Goal: Task Accomplishment & Management: Manage account settings

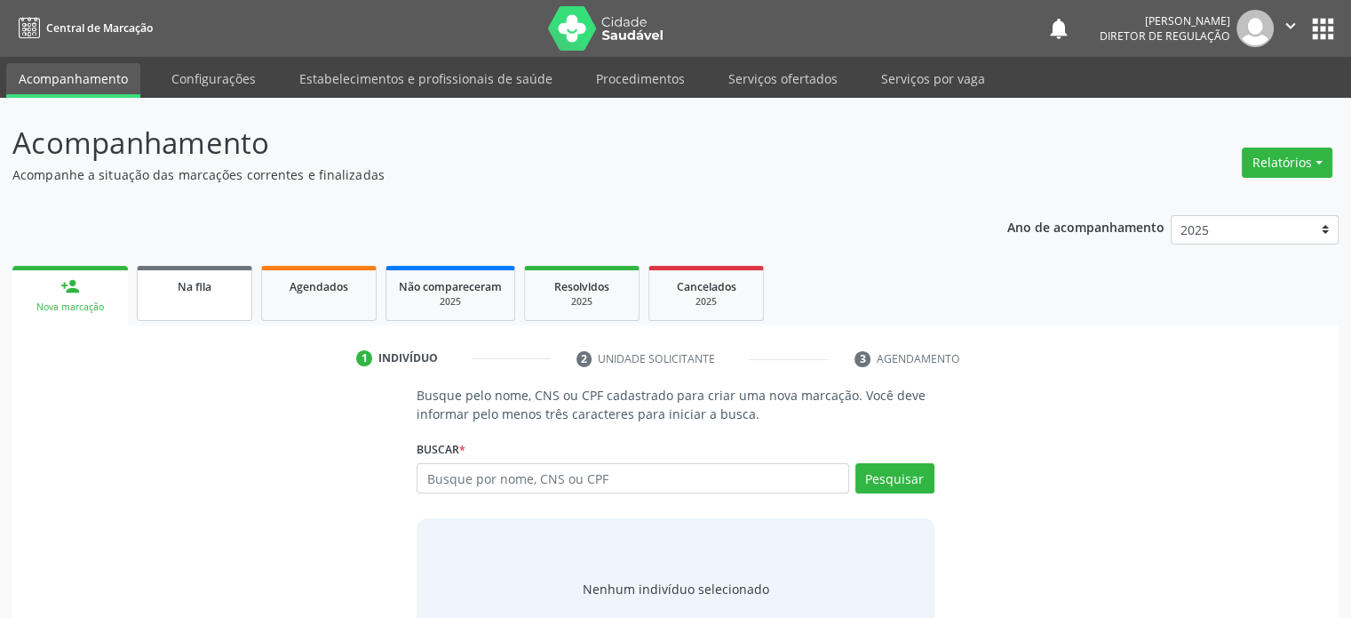
click at [187, 314] on link "Na fila" at bounding box center [195, 293] width 116 height 55
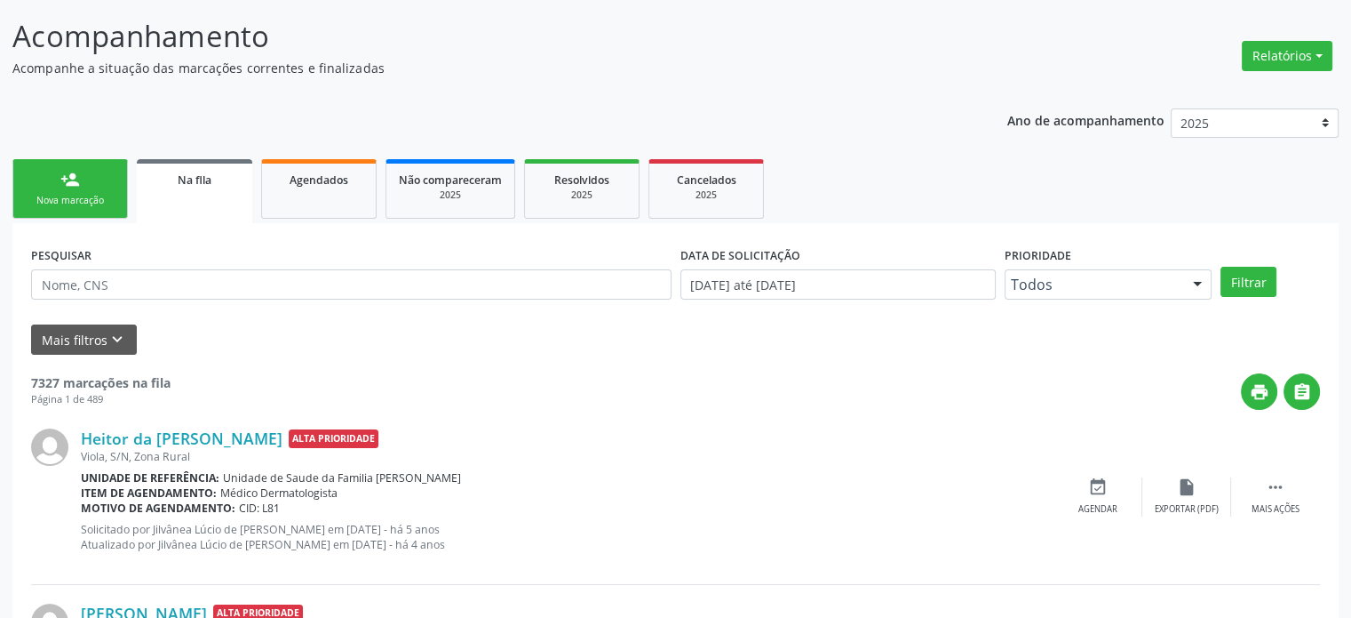
scroll to position [89, 0]
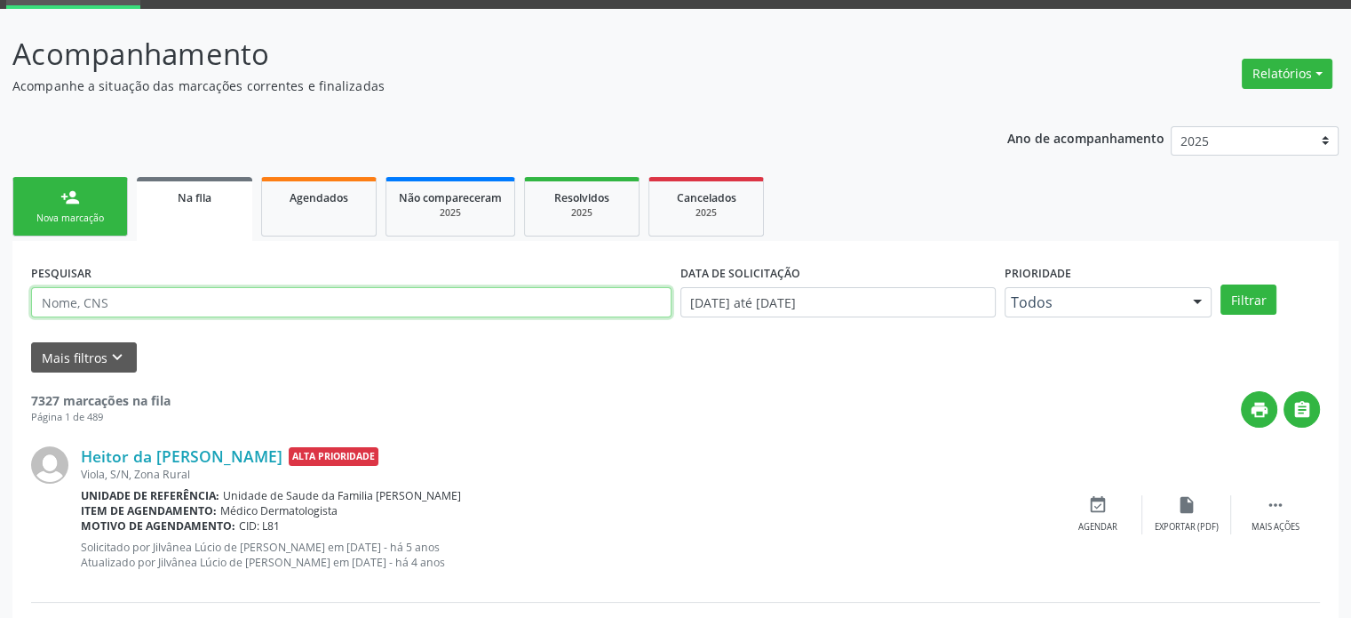
click at [124, 298] on input "text" at bounding box center [351, 302] width 641 height 30
click at [1221, 284] on button "Filtrar" at bounding box center [1249, 299] width 56 height 30
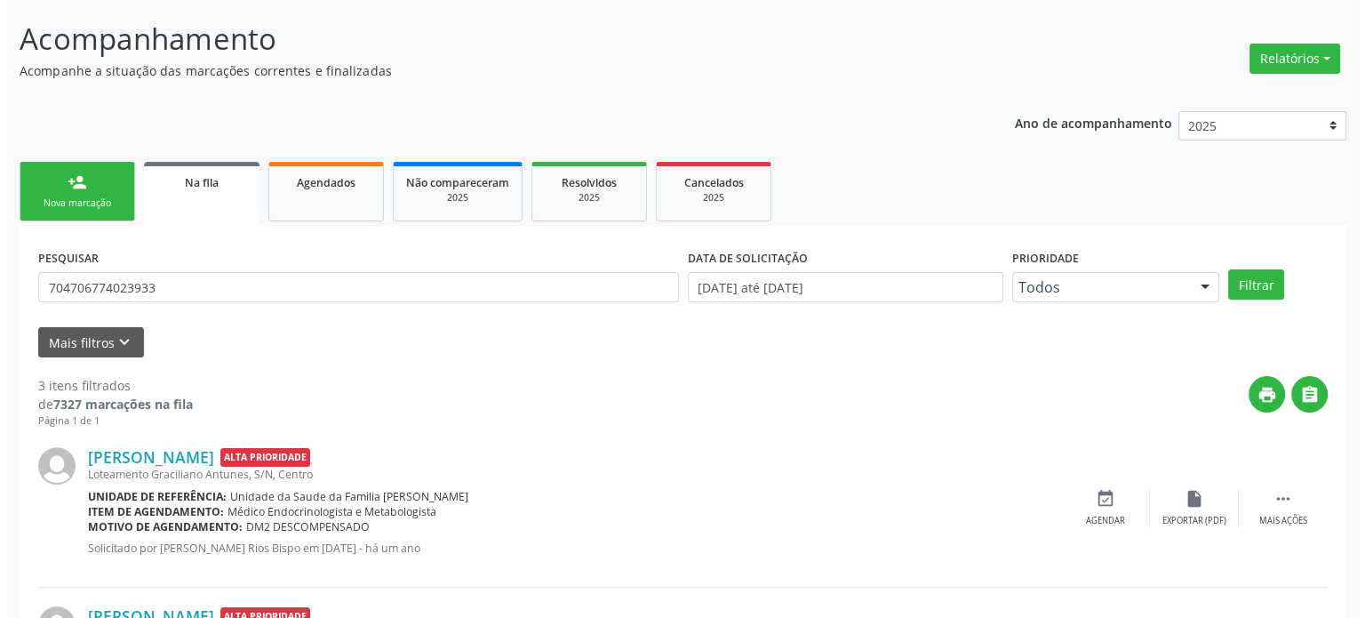
scroll to position [65, 0]
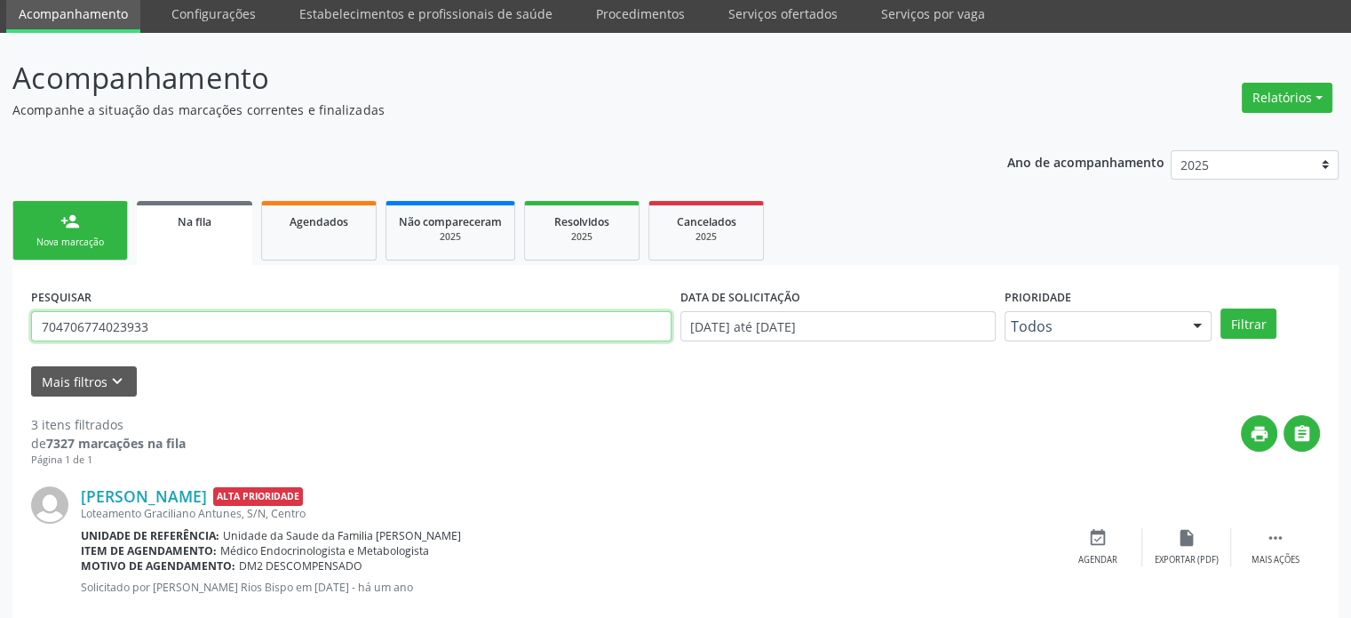
click at [124, 328] on input "704706774023933" at bounding box center [351, 326] width 641 height 30
click at [157, 486] on link "[PERSON_NAME]" at bounding box center [144, 496] width 126 height 20
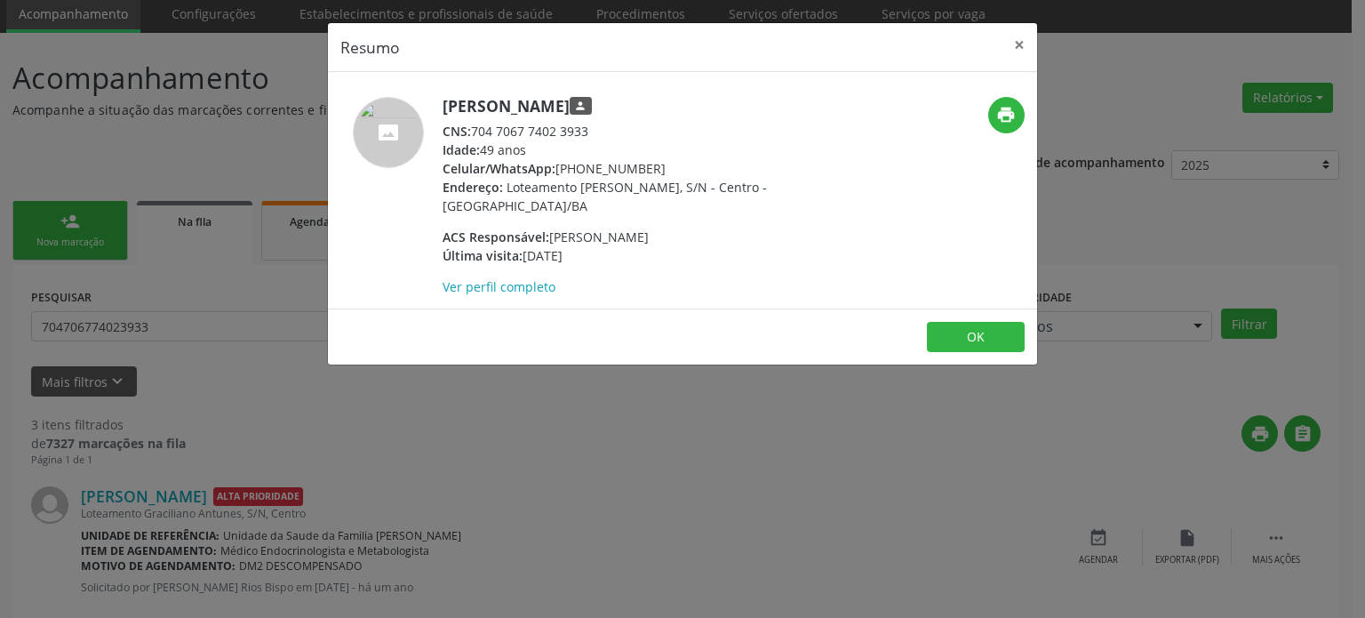
drag, startPoint x: 559, startPoint y: 169, endPoint x: 658, endPoint y: 169, distance: 98.6
click at [658, 169] on div "Celular/WhatsApp: [PHONE_NUMBER]" at bounding box center [615, 168] width 346 height 19
copy div "[PHONE_NUMBER]"
click at [247, 309] on div "Resumo × [PERSON_NAME] person CNS: 704 7067 7402 3933 Idade: 49 anos Celular/Wh…" at bounding box center [682, 309] width 1365 height 618
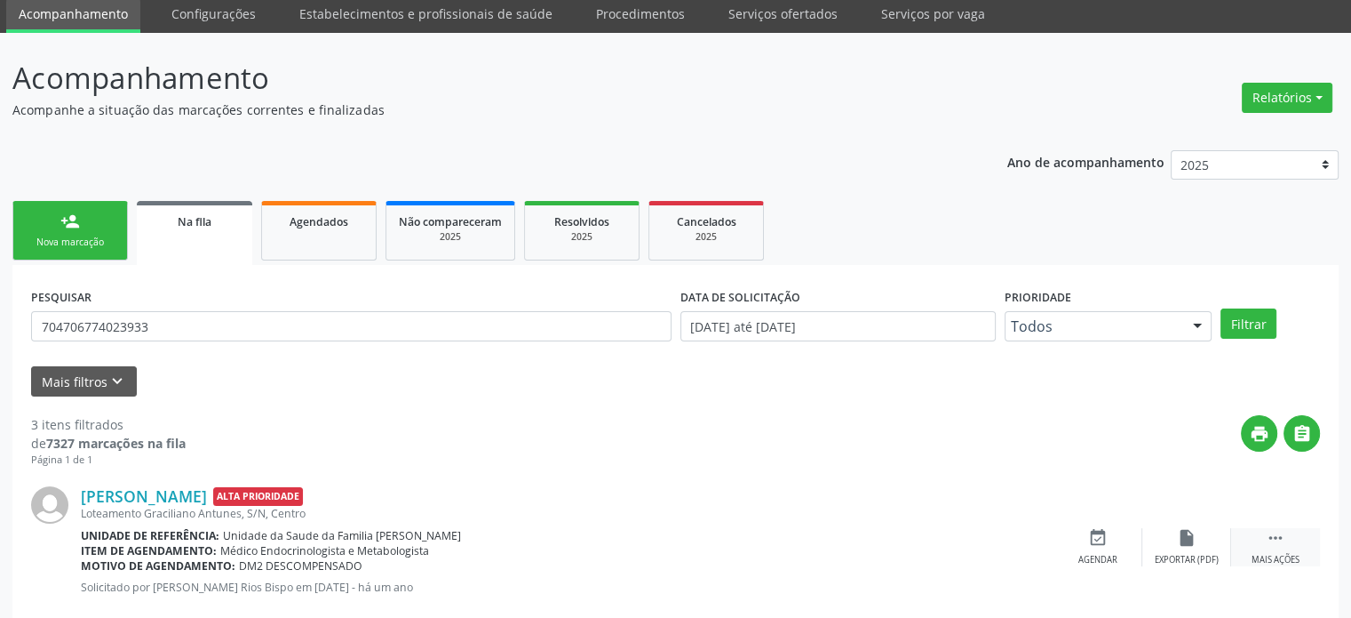
click at [1278, 536] on icon "" at bounding box center [1276, 538] width 20 height 20
click at [1096, 546] on div "cancel Cancelar" at bounding box center [1098, 547] width 89 height 38
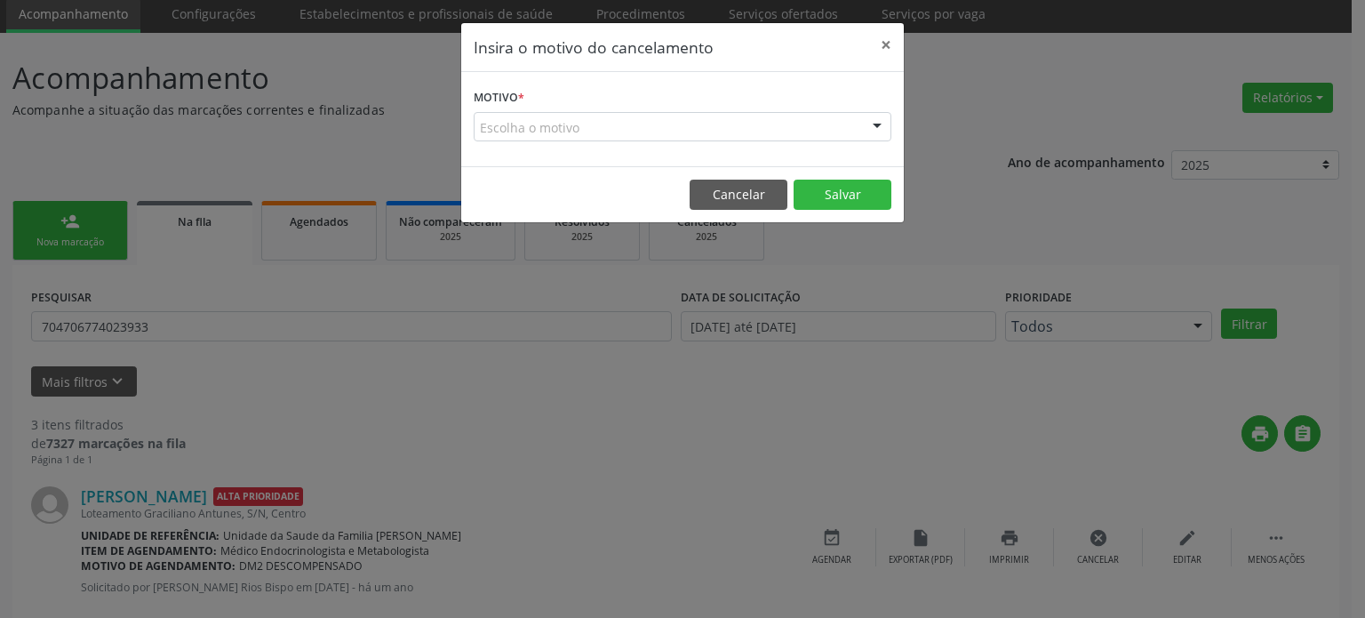
click at [577, 134] on div "Escolha o motivo" at bounding box center [683, 127] width 418 height 30
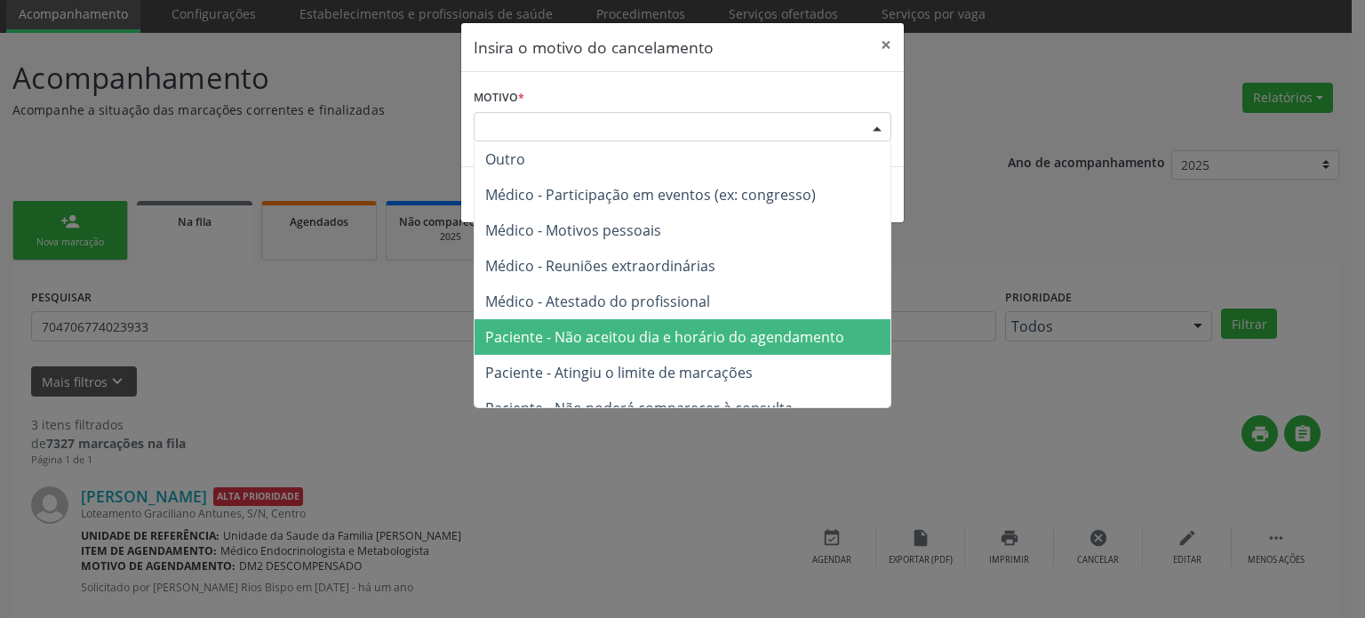
click at [608, 329] on span "Paciente - Não aceitou dia e horário do agendamento" at bounding box center [664, 337] width 359 height 20
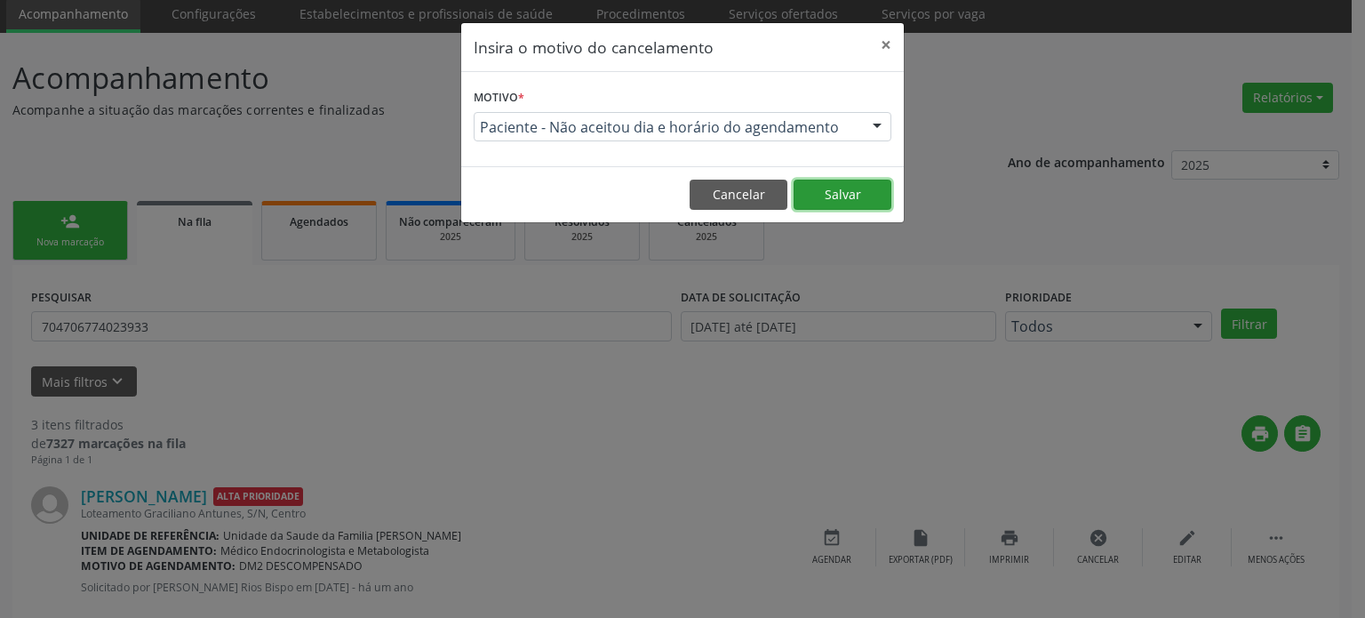
click at [833, 191] on button "Salvar" at bounding box center [842, 194] width 98 height 30
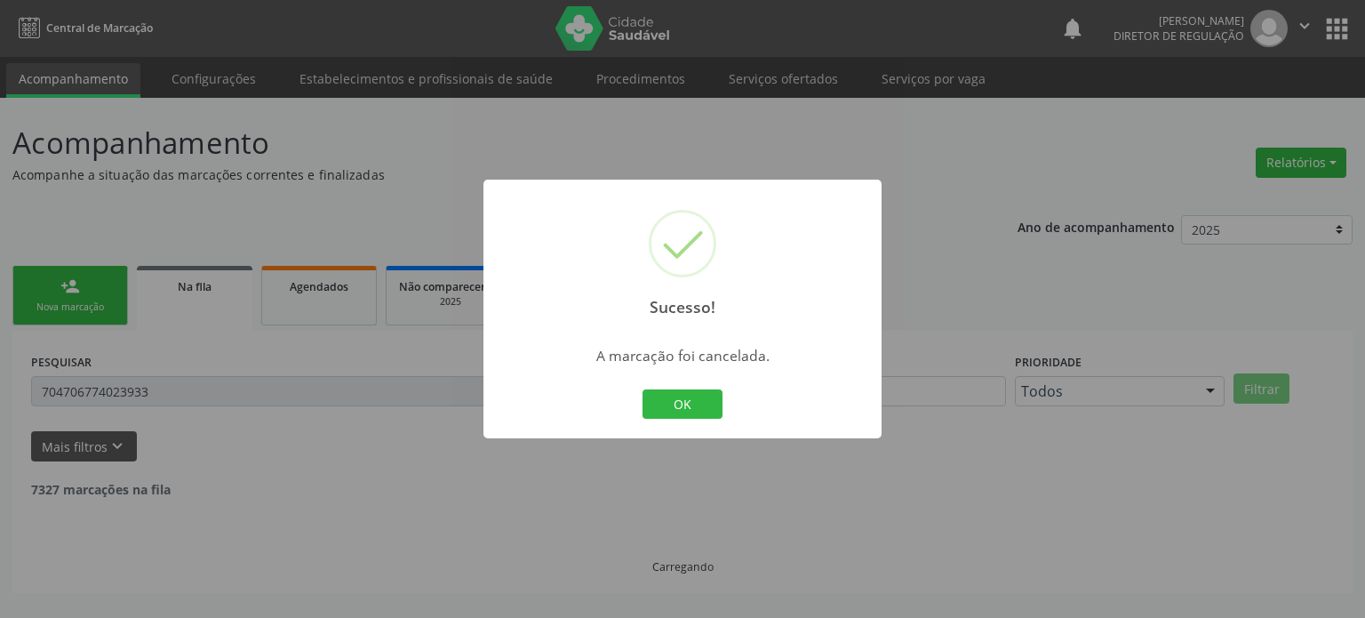
scroll to position [0, 0]
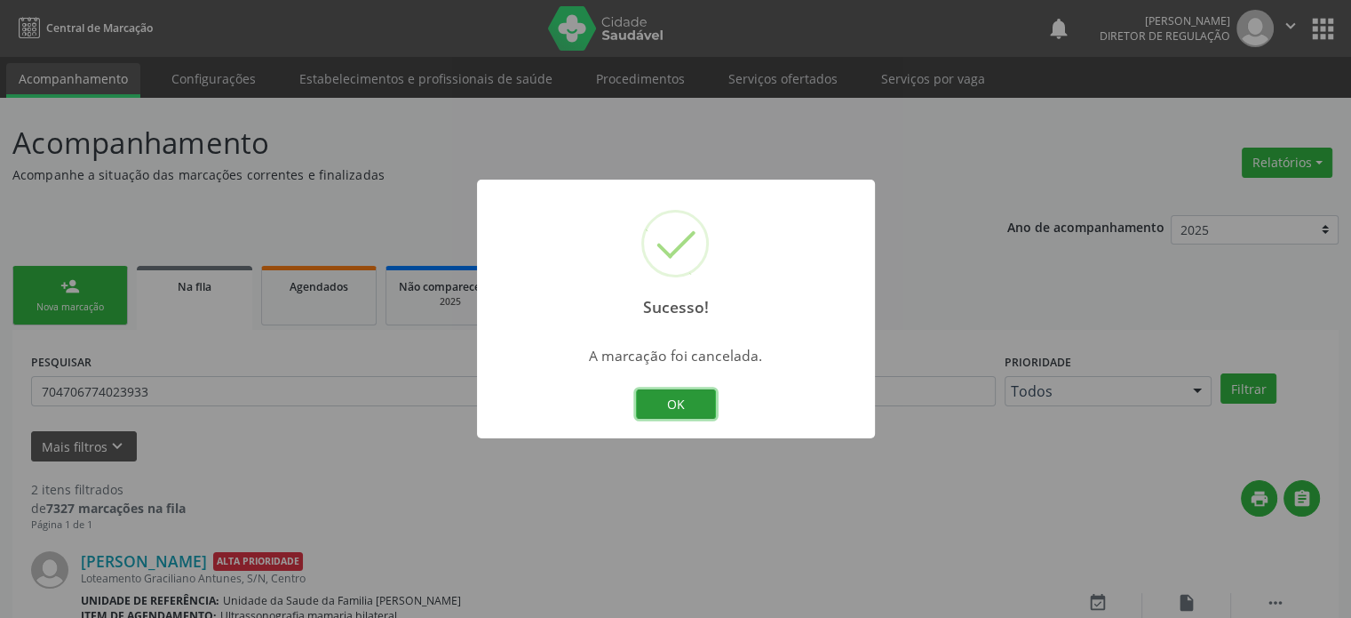
drag, startPoint x: 675, startPoint y: 404, endPoint x: 129, endPoint y: 404, distance: 546.4
click at [675, 404] on button "OK" at bounding box center [676, 404] width 80 height 30
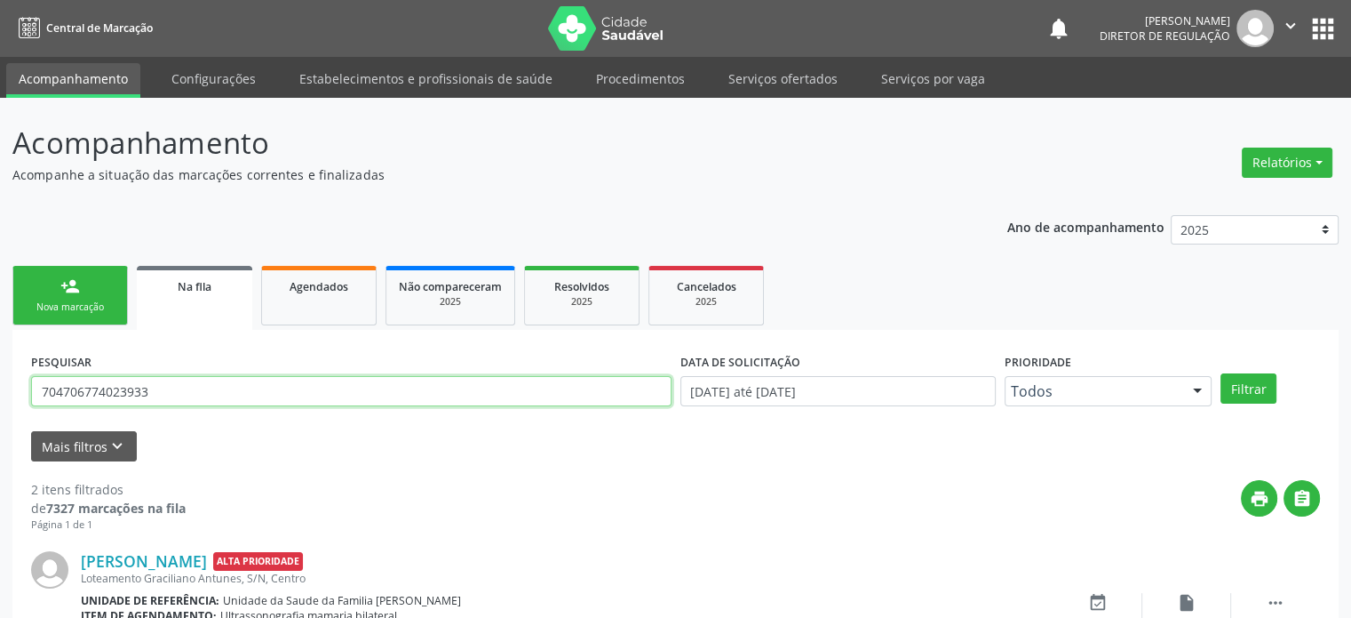
click at [88, 393] on input "704706774023933" at bounding box center [351, 391] width 641 height 30
type input "manoelito"
click at [1221, 373] on button "Filtrar" at bounding box center [1249, 388] width 56 height 30
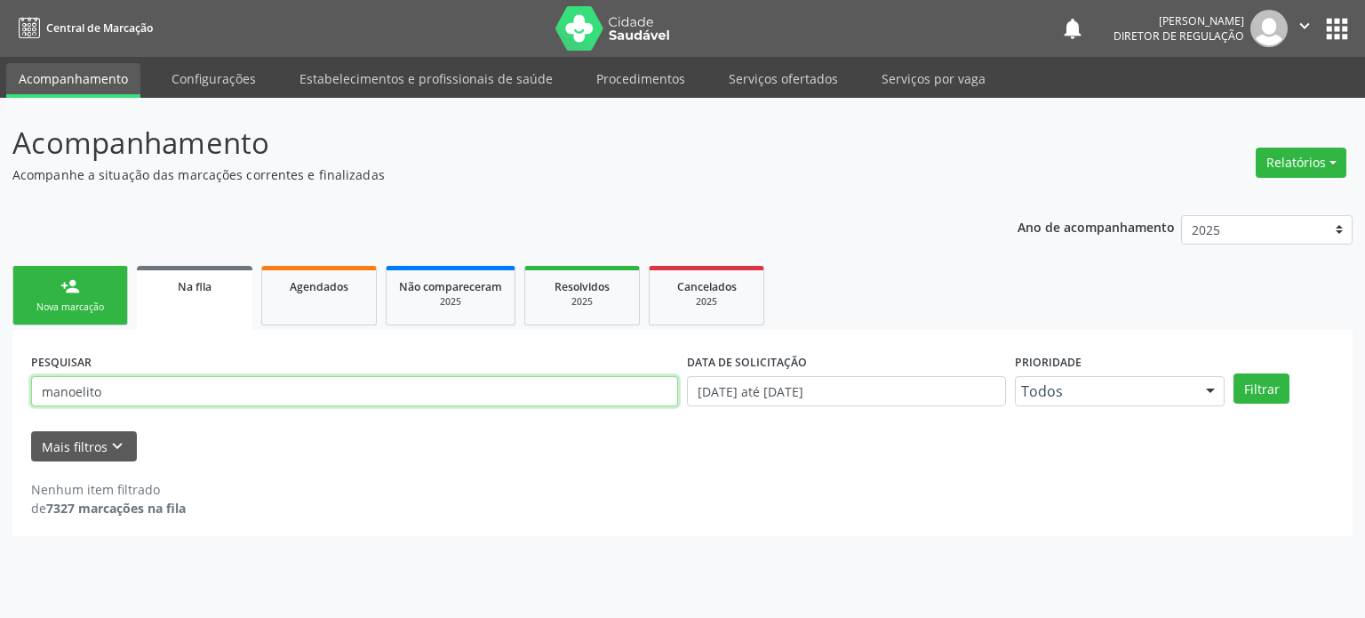
click at [85, 394] on input "manoelito" at bounding box center [354, 391] width 647 height 30
click at [1338, 17] on button "apps" at bounding box center [1336, 28] width 31 height 31
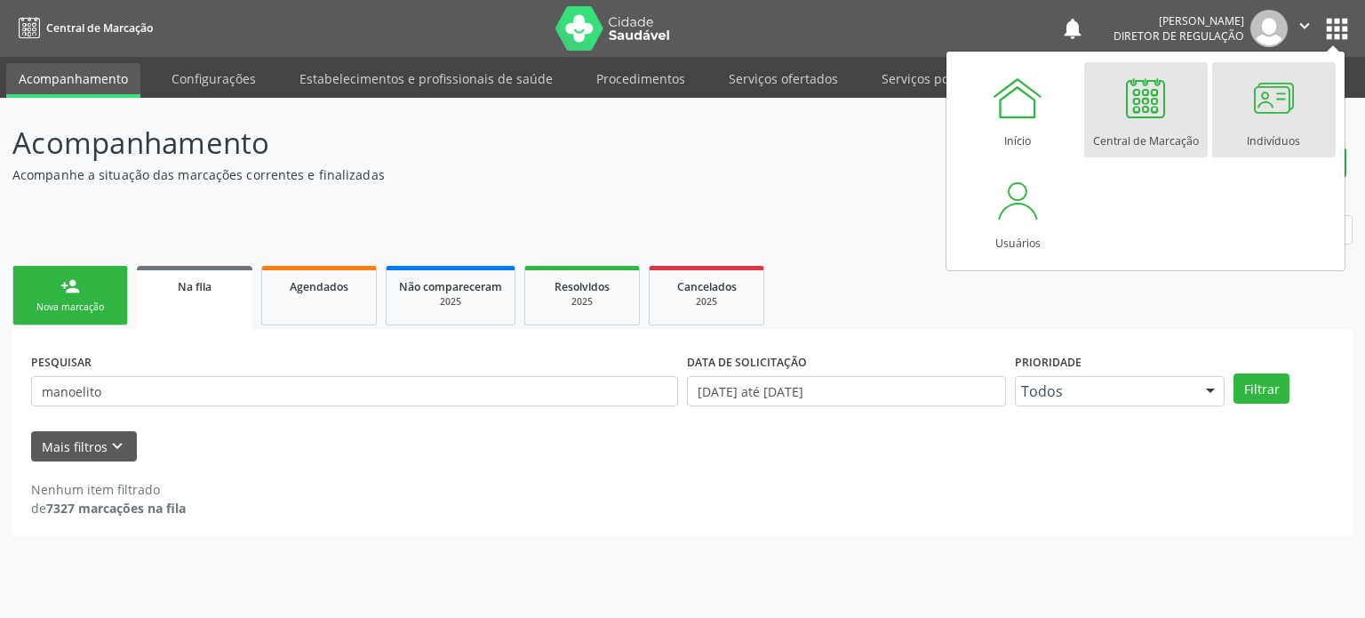
click at [1247, 111] on div at bounding box center [1273, 97] width 53 height 53
